Goal: Use online tool/utility: Utilize a website feature to perform a specific function

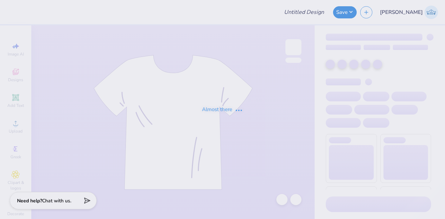
type input "DDD exec design"
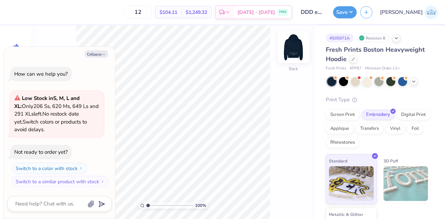
click at [290, 44] on img at bounding box center [293, 47] width 28 height 28
type textarea "x"
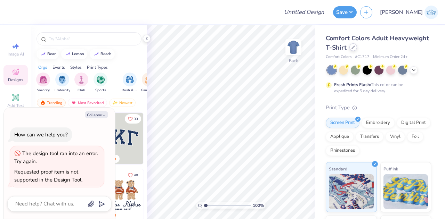
click at [355, 48] on icon at bounding box center [352, 47] width 3 height 3
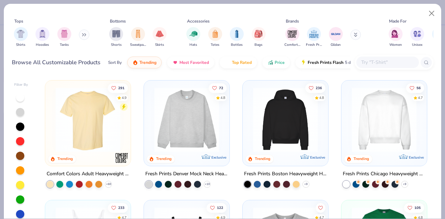
type textarea "x"
click at [388, 62] on input "text" at bounding box center [387, 62] width 54 height 8
paste input "Jerzees 562MR"
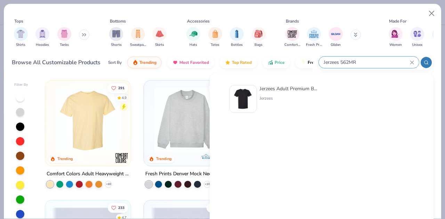
type input "Jerzees 562MR"
click at [278, 84] on div "Jerzees Adult Premium Blend Ring-Spun T-Shirt Jerzees" at bounding box center [321, 100] width 200 height 36
click at [281, 95] on div "Jerzees Adult Premium Blend Ring-Spun T-Shirt Jerzees" at bounding box center [289, 99] width 58 height 28
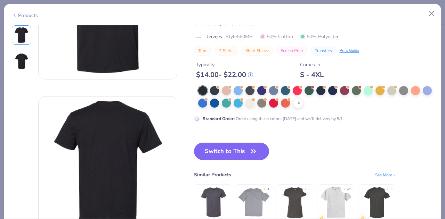
scroll to position [104, 0]
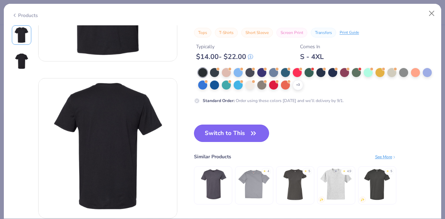
click at [250, 137] on icon "button" at bounding box center [253, 134] width 10 height 10
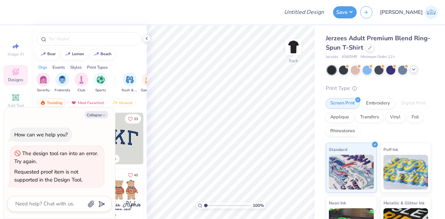
click at [415, 72] on icon at bounding box center [414, 70] width 6 height 6
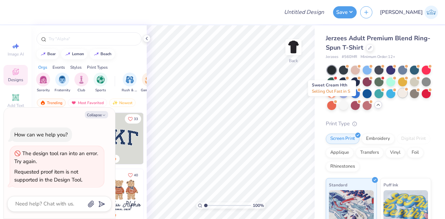
click at [398, 98] on div at bounding box center [402, 93] width 9 height 9
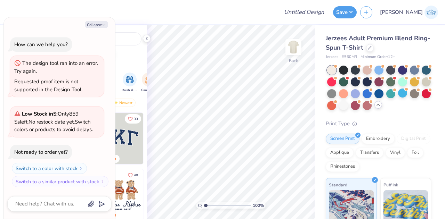
scroll to position [84, 0]
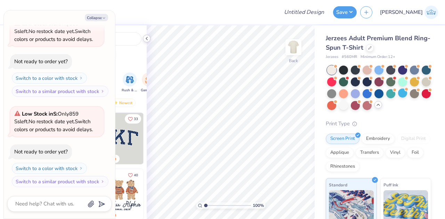
click at [146, 39] on polyline at bounding box center [146, 38] width 1 height 3
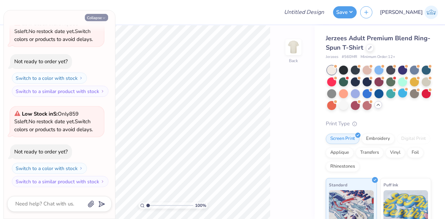
click at [99, 17] on button "Collapse" at bounding box center [96, 17] width 23 height 7
type textarea "x"
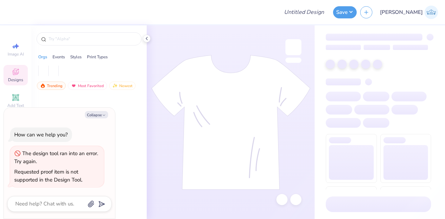
type textarea "x"
